Goal: Find specific page/section: Find specific page/section

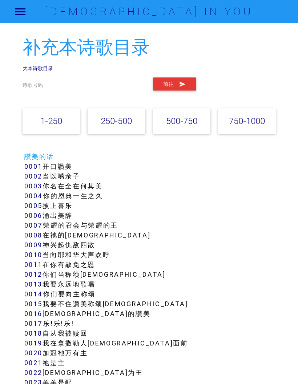
click at [121, 125] on link "250-500" at bounding box center [116, 121] width 31 height 11
click at [120, 121] on link "250-500" at bounding box center [116, 121] width 31 height 11
click at [104, 84] on input "text" at bounding box center [84, 85] width 123 height 16
type input "343"
click at [184, 85] on icon "submit" at bounding box center [182, 83] width 7 height 13
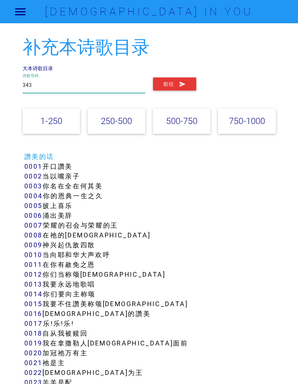
click at [90, 81] on input "343" at bounding box center [84, 85] width 123 height 16
click at [115, 89] on input "343" at bounding box center [84, 85] width 123 height 16
type input "3"
type input "332"
click at [188, 88] on button "前往" at bounding box center [174, 83] width 43 height 13
